Goal: Obtain resource: Obtain resource

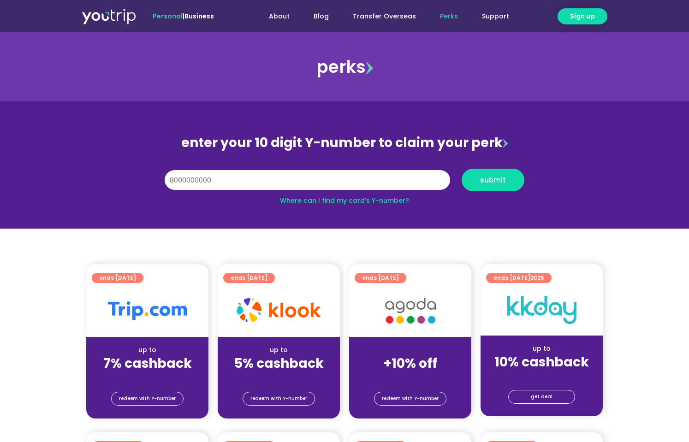
type input "8000000000"
click at [461, 169] on button "submit" at bounding box center [492, 180] width 63 height 23
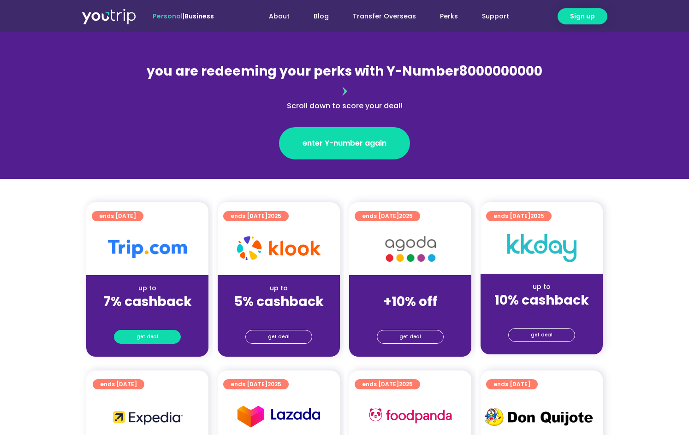
click at [154, 331] on span "get deal" at bounding box center [147, 337] width 22 height 13
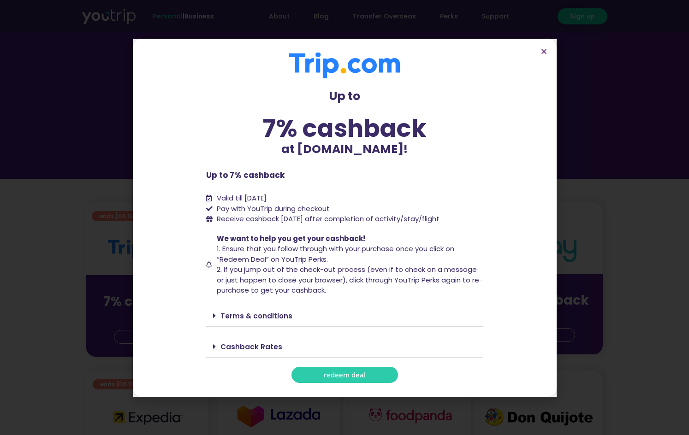
click at [211, 208] on icon at bounding box center [210, 209] width 8 height 6
click at [209, 213] on li "Pay with YouTrip during checkout" at bounding box center [344, 209] width 277 height 11
click at [253, 220] on span "Receive cashback [DATE] after completion of activity/stay/flight" at bounding box center [328, 219] width 223 height 10
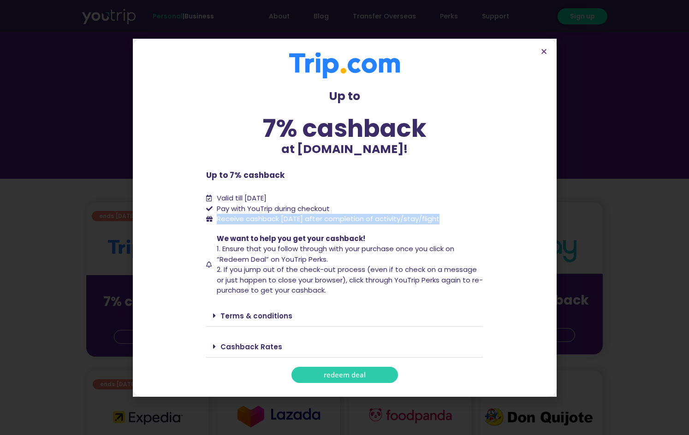
copy div "Receive cashback [DATE] after completion of activity/stay/flight"
click at [222, 316] on link "Terms & conditions" at bounding box center [256, 316] width 72 height 10
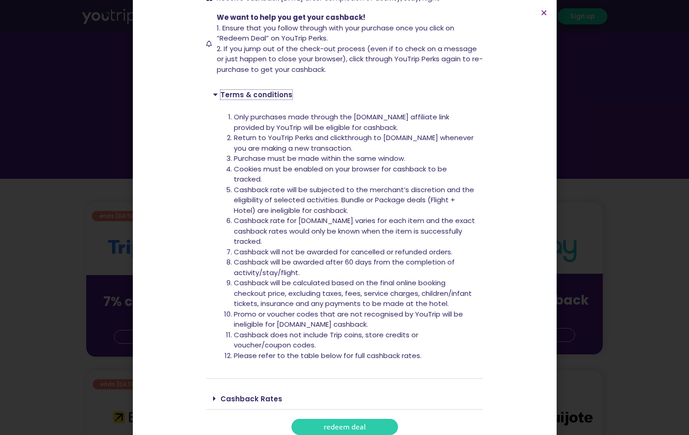
scroll to position [189, 0]
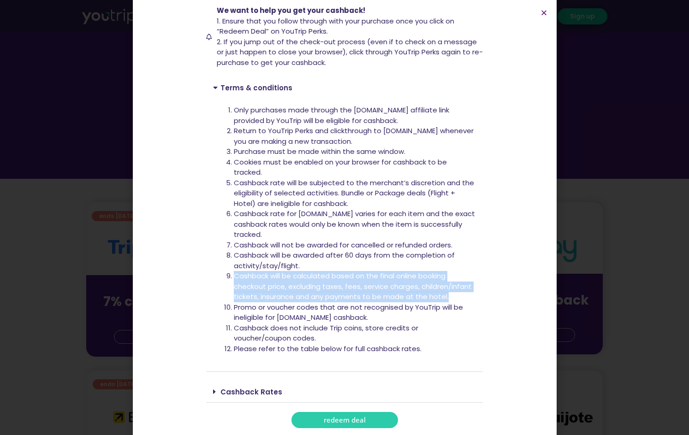
drag, startPoint x: 229, startPoint y: 277, endPoint x: 453, endPoint y: 297, distance: 225.0
click at [453, 297] on li "Cashback will be calculated based on the final online booking checkout price, e…" at bounding box center [355, 286] width 242 height 31
copy li "Cashback will be calculated based on the final online booking checkout price, e…"
